Goal: Find specific page/section: Find specific page/section

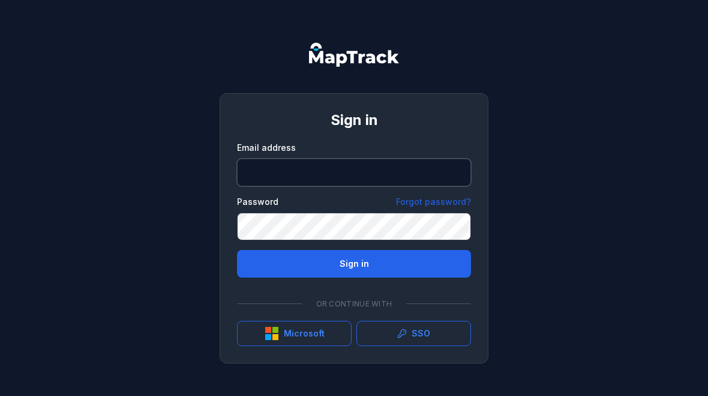
click at [424, 185] on input "email" at bounding box center [354, 172] width 234 height 28
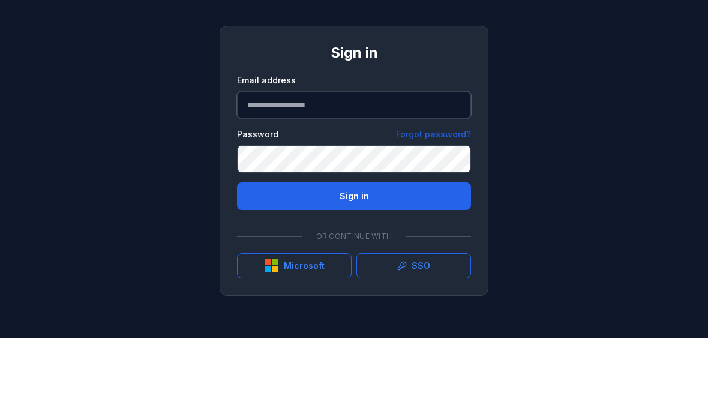
type input "**********"
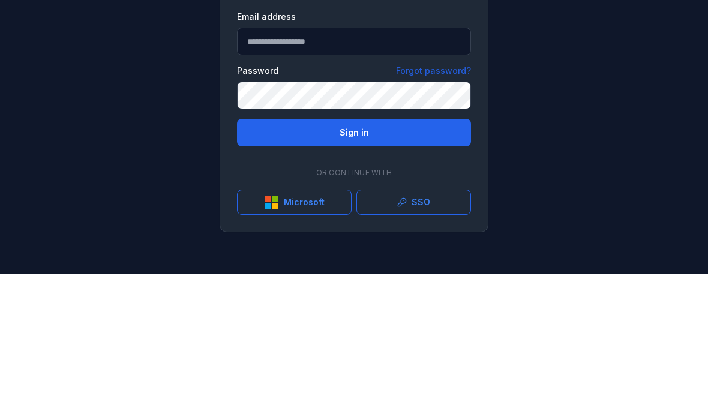
click at [281, 259] on button "Sign in" at bounding box center [354, 273] width 234 height 28
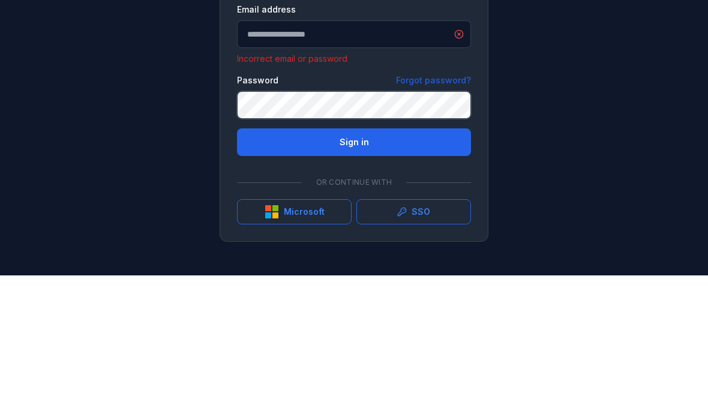
click at [354, 267] on button "Sign in" at bounding box center [354, 281] width 234 height 28
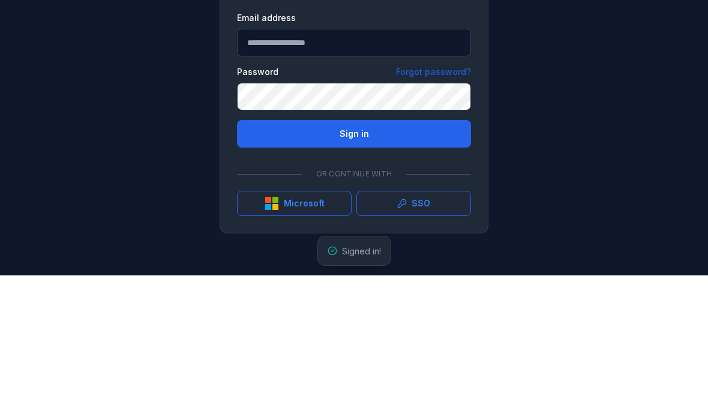
click at [638, 131] on div "**********" at bounding box center [354, 207] width 708 height 414
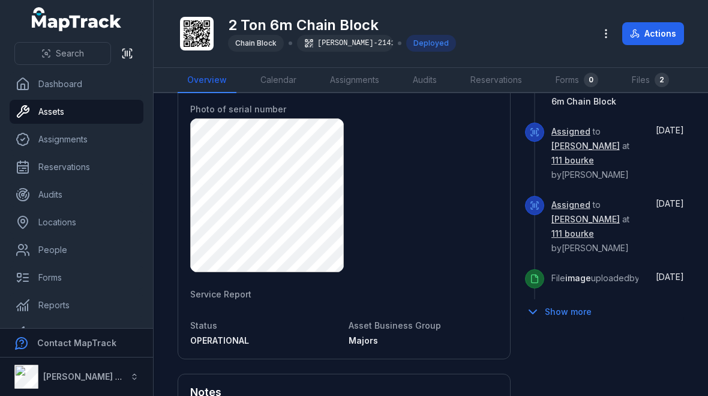
scroll to position [667, 0]
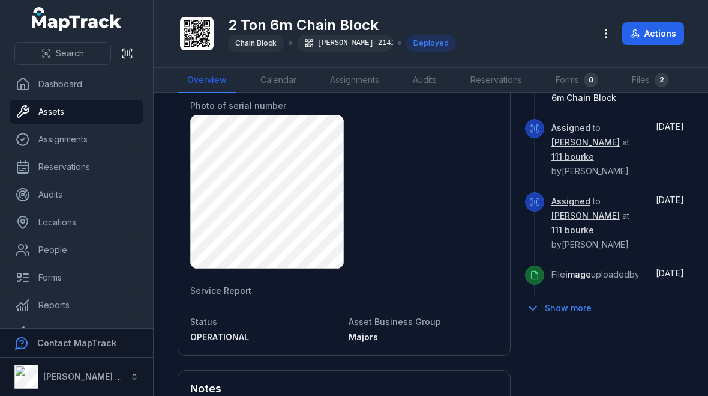
click at [574, 321] on button "Show more" at bounding box center [562, 307] width 74 height 25
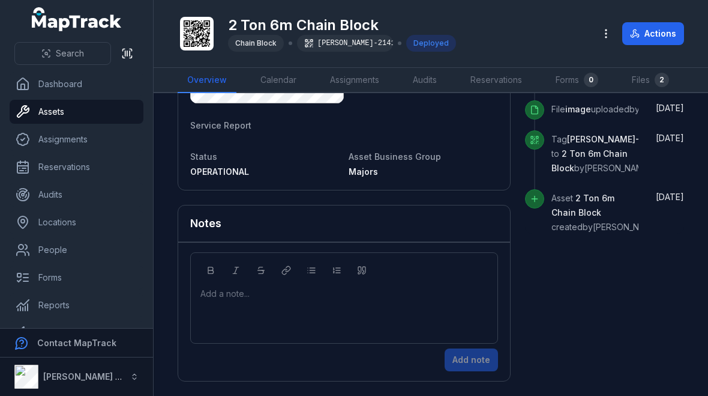
scroll to position [837, 0]
click at [76, 102] on link "Assets" at bounding box center [77, 112] width 134 height 24
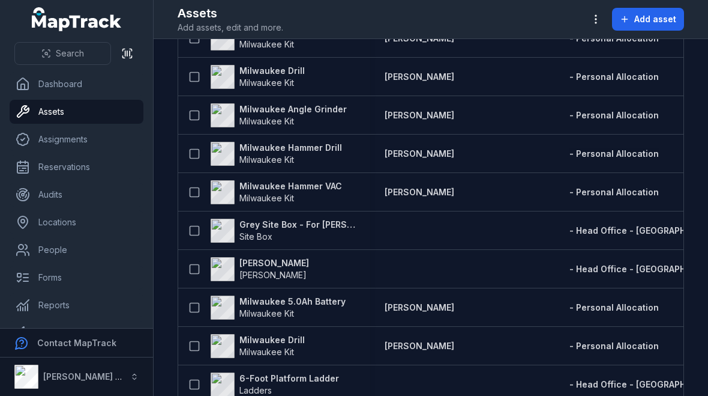
scroll to position [2111, 0]
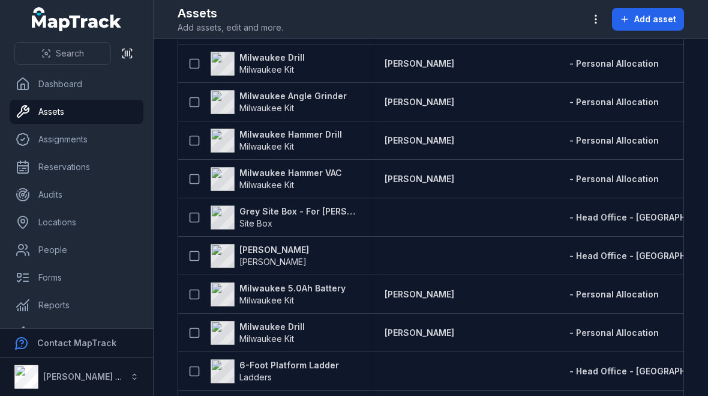
click at [252, 244] on strong "Trimble" at bounding box center [275, 250] width 70 height 12
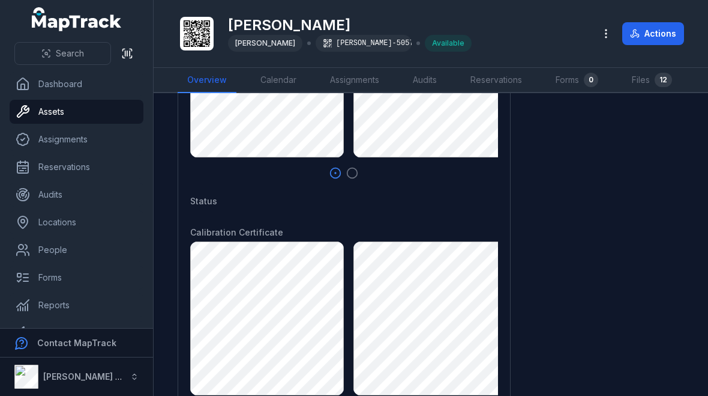
scroll to position [929, 0]
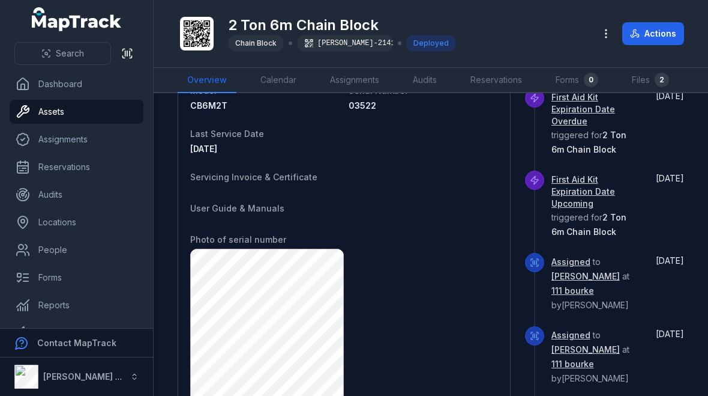
scroll to position [529, 0]
